Goal: Task Accomplishment & Management: Use online tool/utility

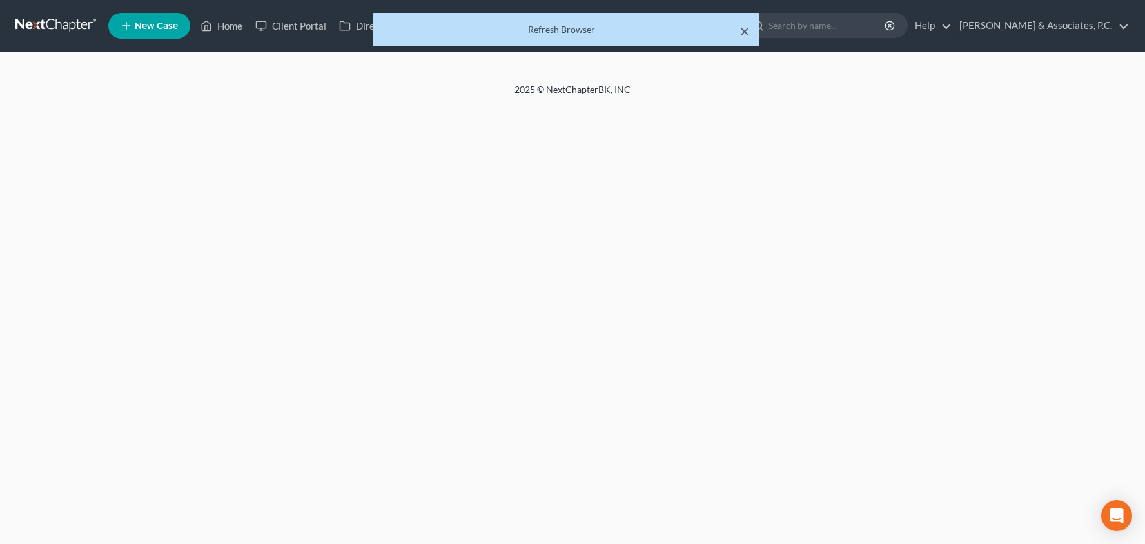
click at [745, 31] on button "×" at bounding box center [744, 30] width 9 height 15
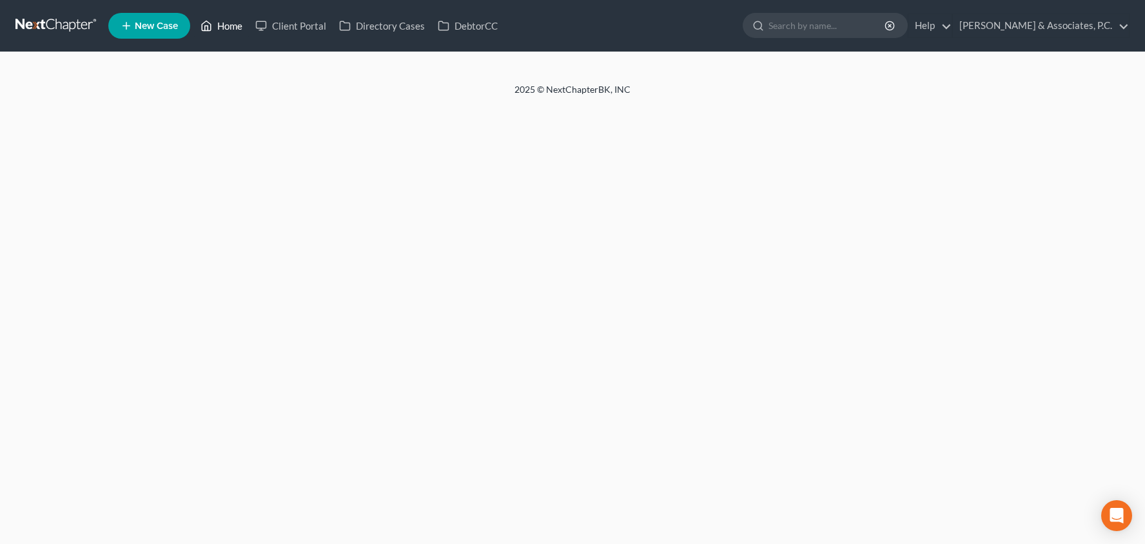
click at [228, 21] on link "Home" at bounding box center [221, 25] width 55 height 23
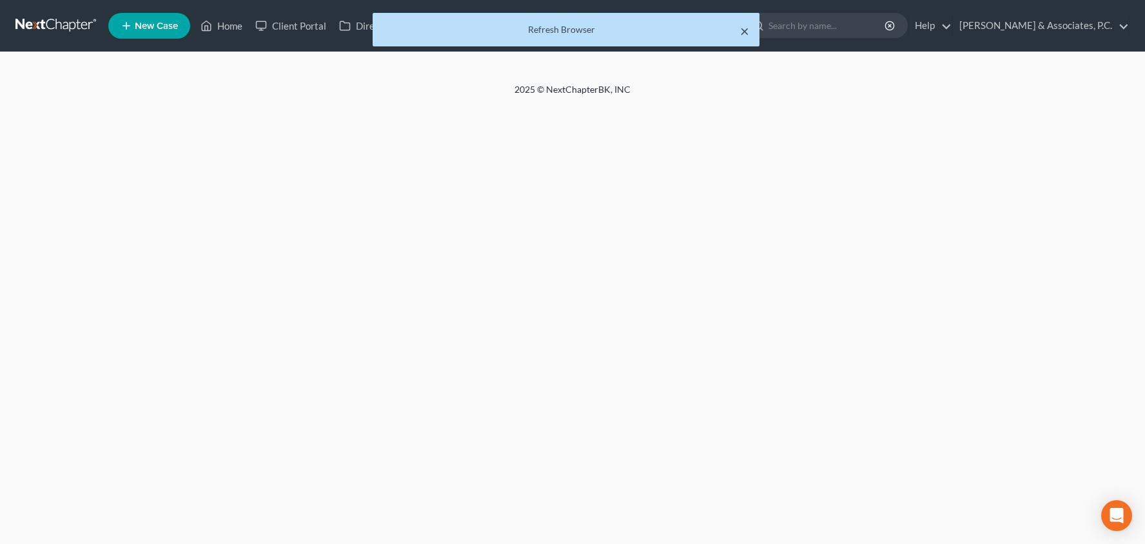
click at [741, 33] on button "×" at bounding box center [744, 30] width 9 height 15
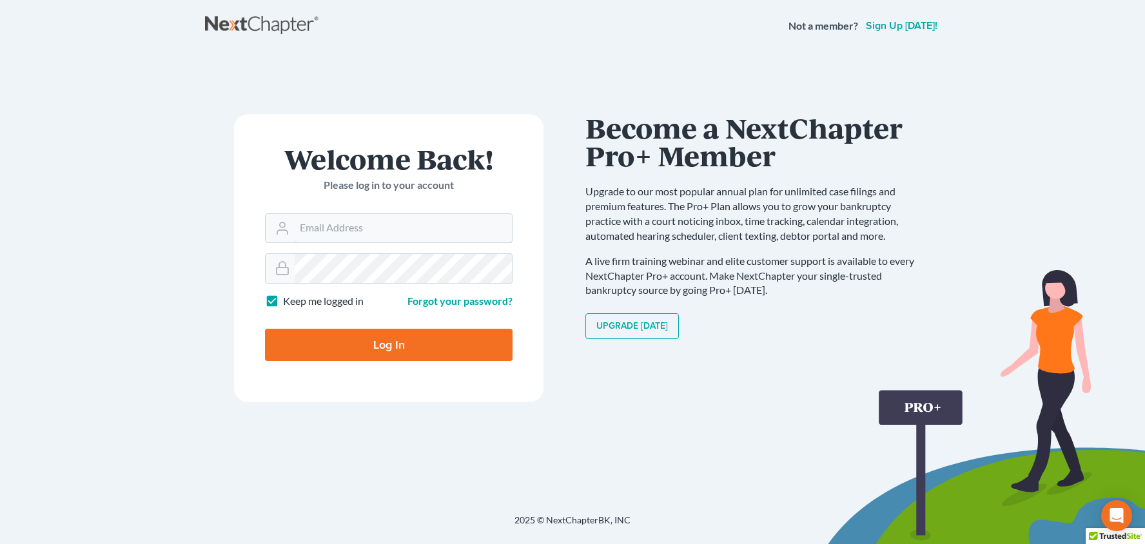
type input "[PERSON_NAME][EMAIL_ADDRESS][DOMAIN_NAME]"
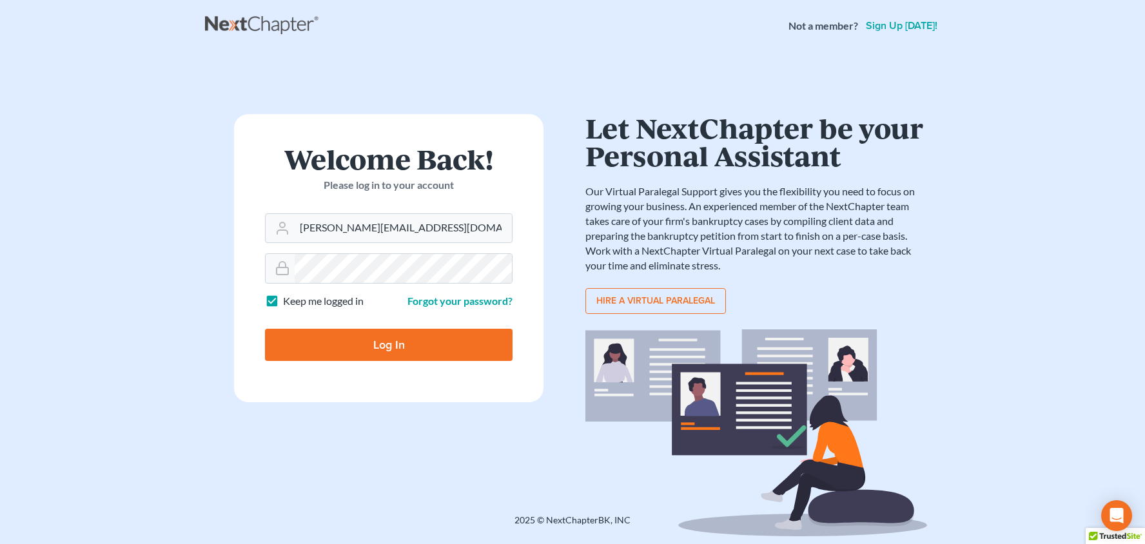
click at [454, 333] on input "Log In" at bounding box center [389, 345] width 248 height 32
type input "Thinking..."
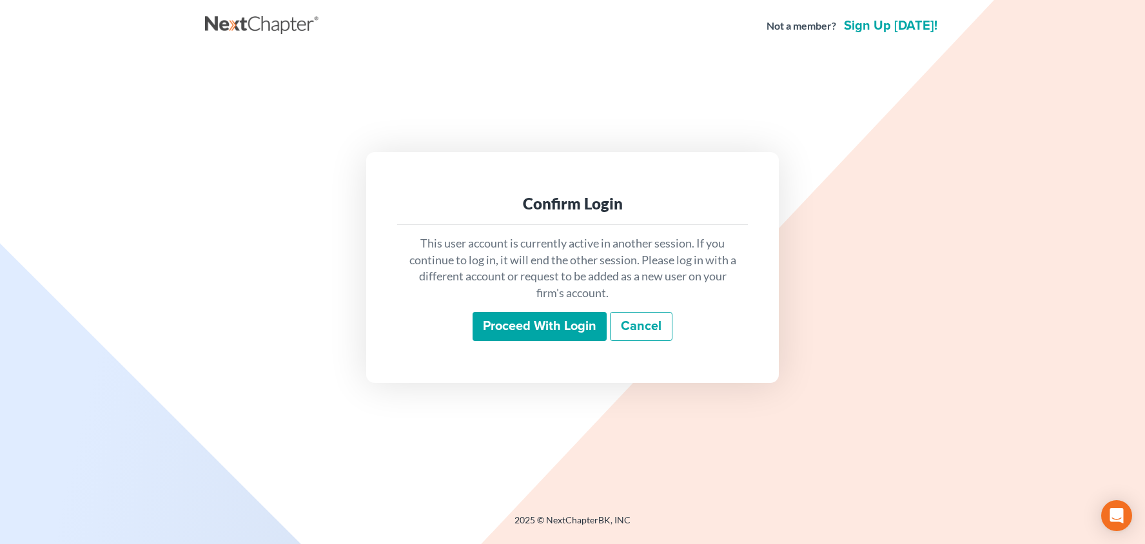
click at [581, 334] on input "Proceed with login" at bounding box center [540, 327] width 134 height 30
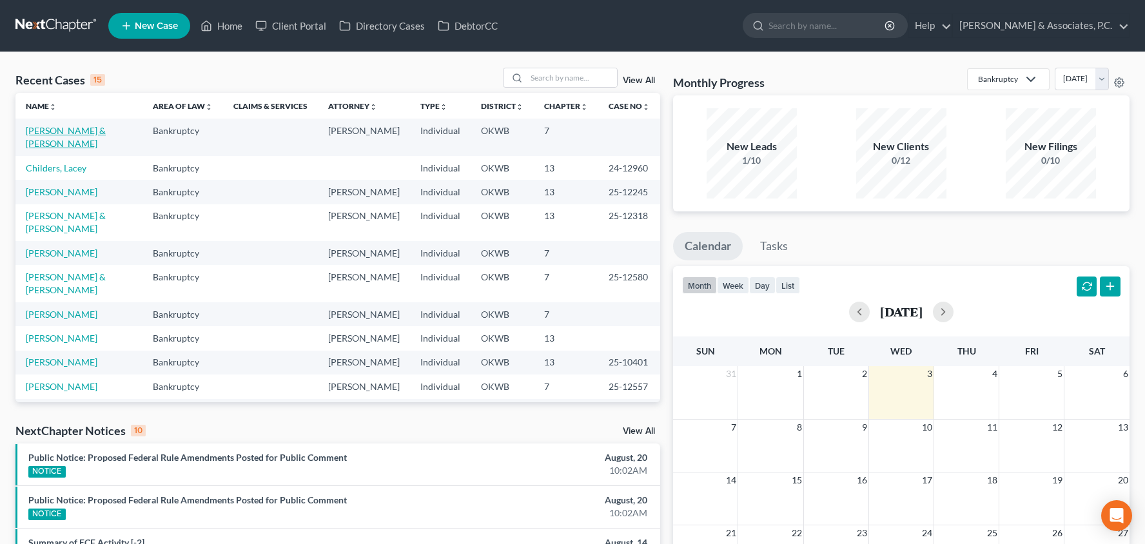
click at [80, 132] on link "[PERSON_NAME] & [PERSON_NAME]" at bounding box center [66, 137] width 80 height 24
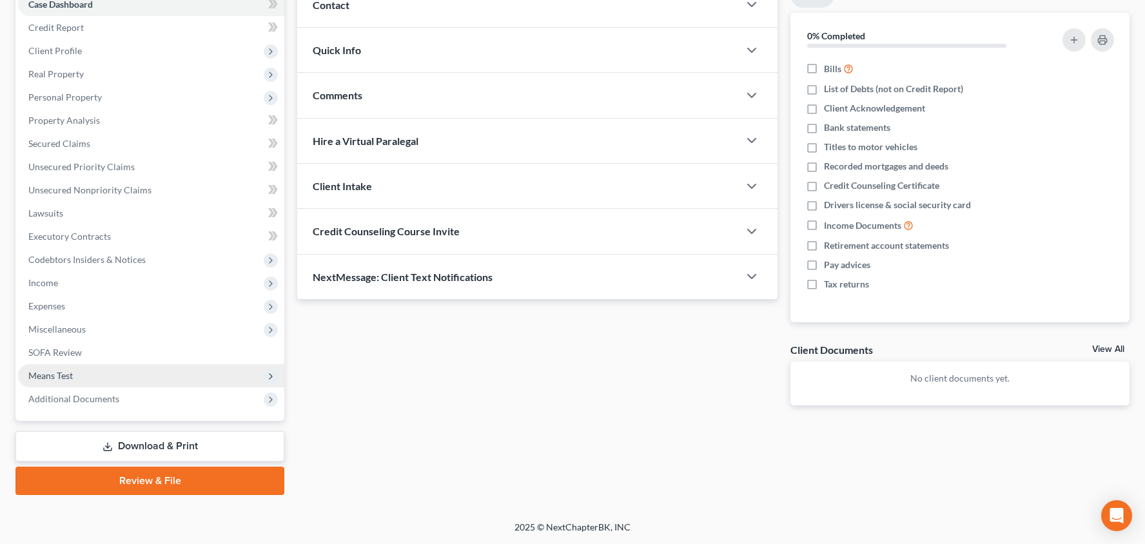
scroll to position [141, 0]
click at [124, 374] on span "Means Test" at bounding box center [151, 375] width 266 height 23
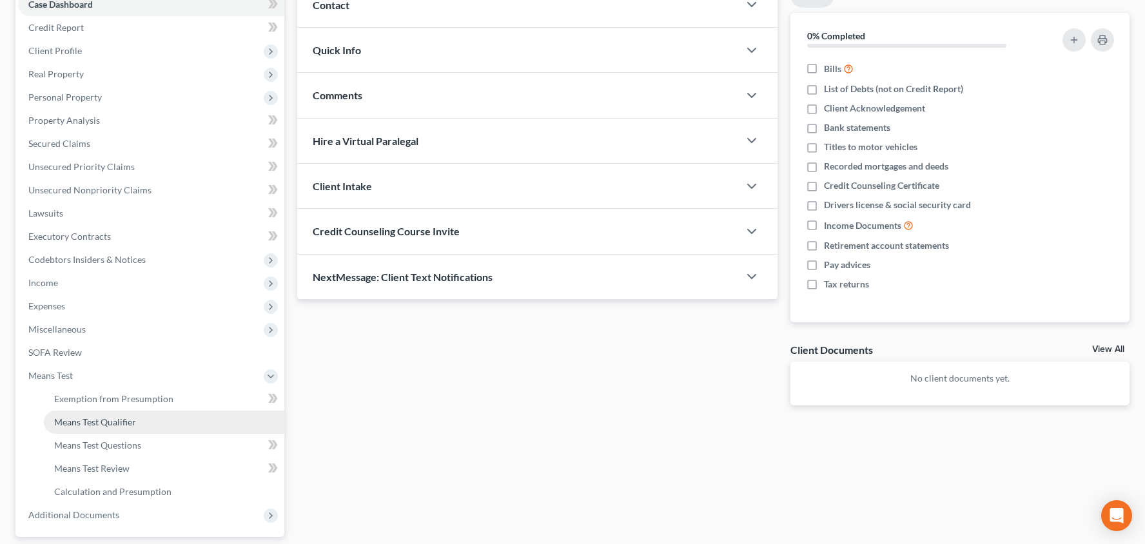
click at [126, 417] on span "Means Test Qualifier" at bounding box center [95, 422] width 82 height 11
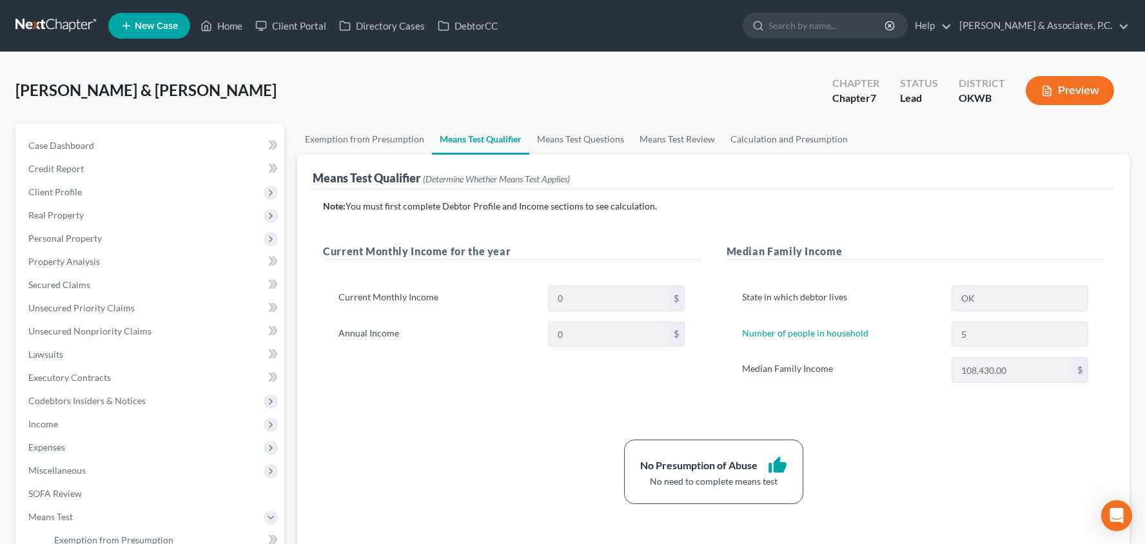
drag, startPoint x: 210, startPoint y: 25, endPoint x: 255, endPoint y: 39, distance: 47.9
click at [211, 25] on icon at bounding box center [207, 25] width 12 height 15
